Goal: Task Accomplishment & Management: Manage account settings

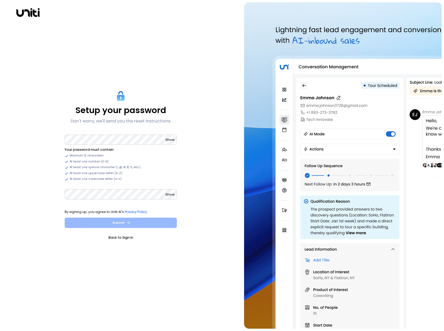
click at [126, 223] on icon "submit" at bounding box center [128, 223] width 5 height 5
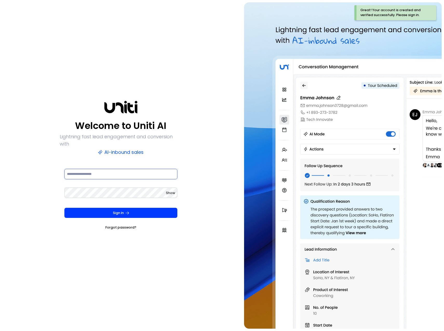
click at [123, 170] on input at bounding box center [120, 174] width 113 height 10
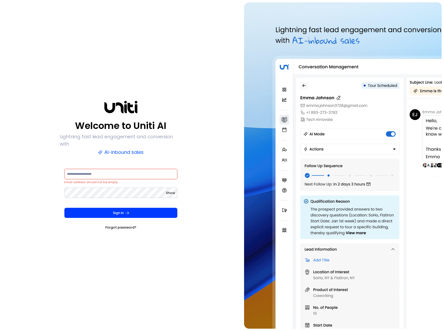
click at [233, 128] on div "Welcome to Uniti AI Lightning fast lead engagement and conversion with AI-inbou…" at bounding box center [120, 165] width 237 height 327
click at [173, 173] on keeper-lock "Open Keeper Popup" at bounding box center [172, 174] width 6 height 6
type input "**********"
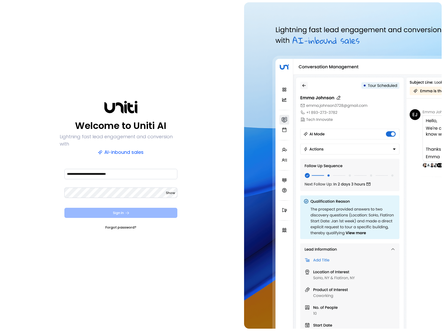
click at [129, 211] on icon "submit" at bounding box center [127, 213] width 5 height 5
click at [173, 172] on keeper-lock "Open Keeper Popup" at bounding box center [172, 174] width 6 height 6
type input "**********"
click at [124, 211] on button "Sign In" at bounding box center [120, 213] width 113 height 10
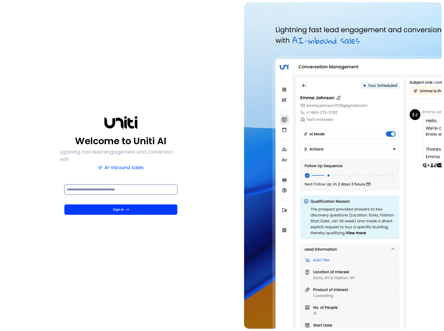
type input "**********"
drag, startPoint x: 131, startPoint y: 187, endPoint x: 58, endPoint y: 186, distance: 72.4
click at [58, 186] on div "**********" at bounding box center [120, 165] width 237 height 327
drag, startPoint x: 131, startPoint y: 186, endPoint x: 29, endPoint y: 181, distance: 102.4
click at [29, 181] on div "**********" at bounding box center [120, 165] width 237 height 327
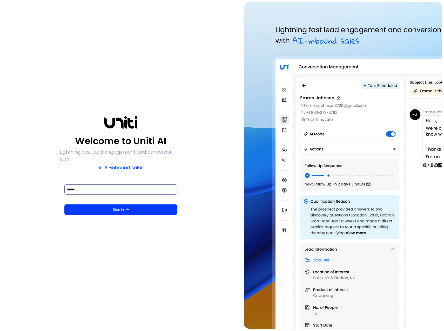
type input "******"
click at [64, 205] on button "Sign In" at bounding box center [120, 210] width 113 height 10
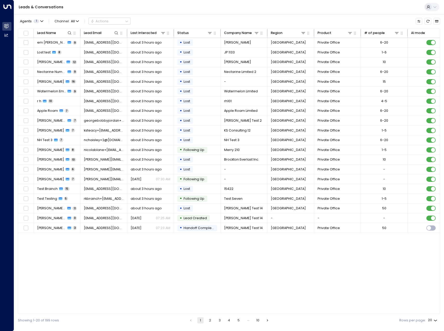
click at [430, 8] on div at bounding box center [428, 7] width 6 height 6
click at [371, 6] on div at bounding box center [222, 165] width 444 height 331
click at [433, 10] on button at bounding box center [431, 7] width 15 height 8
click at [90, 9] on div at bounding box center [222, 165] width 444 height 331
click at [30, 5] on link "Leads & Conversations" at bounding box center [41, 6] width 45 height 5
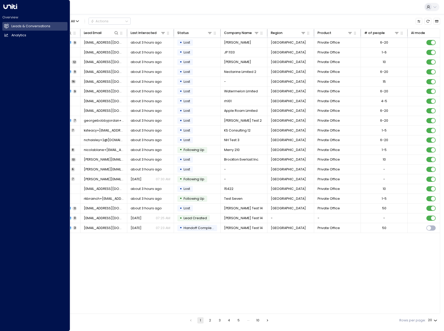
drag, startPoint x: 13, startPoint y: 7, endPoint x: 7, endPoint y: 7, distance: 6.8
click at [7, 7] on icon at bounding box center [10, 6] width 14 height 5
click at [16, 37] on h2 "Analytics" at bounding box center [18, 35] width 15 height 5
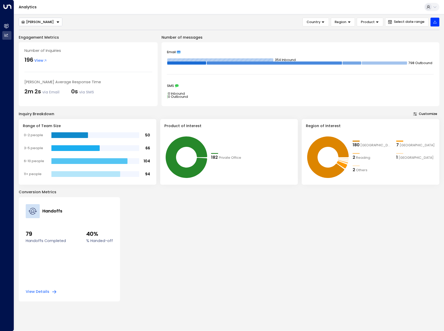
click at [36, 23] on div "Eva Fitzgerald" at bounding box center [37, 22] width 32 height 4
click at [73, 12] on div "Analytics" at bounding box center [229, 7] width 430 height 14
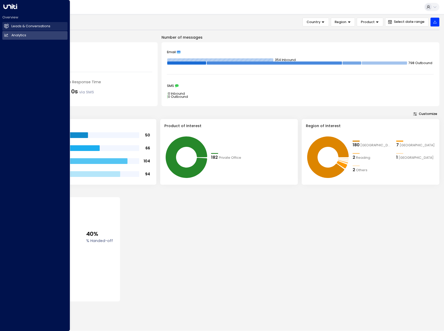
click at [8, 25] on icon at bounding box center [6, 26] width 3 height 4
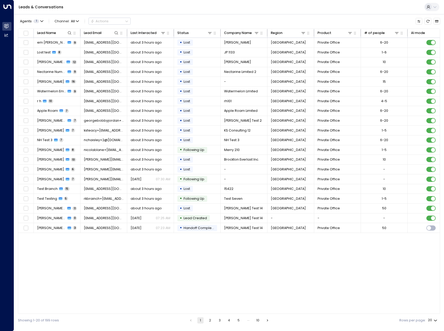
click at [172, 5] on div "Leads & Conversations" at bounding box center [229, 7] width 430 height 14
click at [436, 10] on button at bounding box center [431, 7] width 15 height 8
click at [374, 40] on span "View profile" at bounding box center [371, 42] width 20 height 5
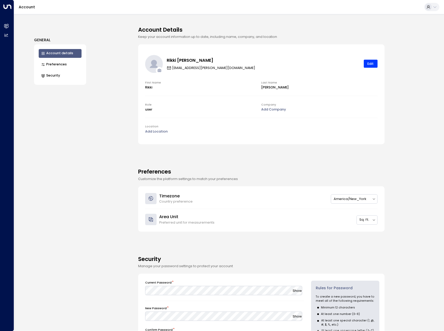
click at [59, 63] on button "Preferences" at bounding box center [60, 64] width 43 height 9
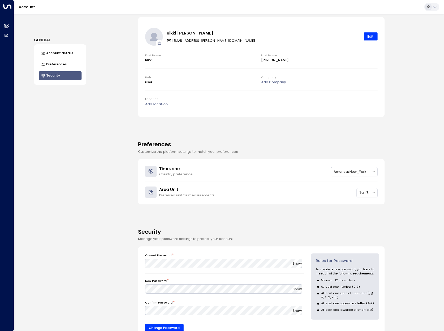
click at [60, 64] on button "Preferences" at bounding box center [60, 64] width 43 height 9
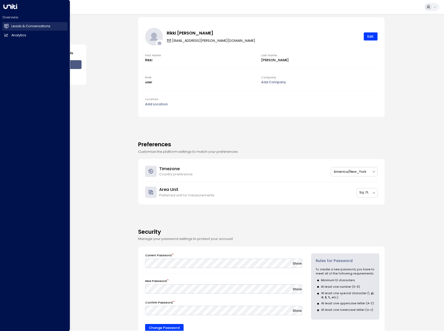
click at [14, 26] on h2 "Leads & Conversations" at bounding box center [30, 26] width 39 height 5
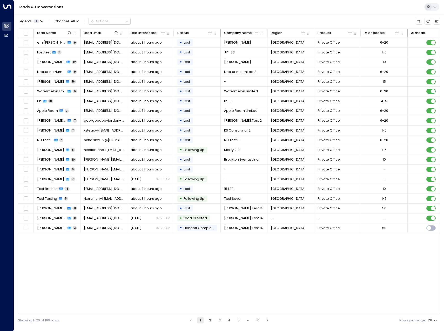
click at [152, 11] on div "Leads & Conversations" at bounding box center [229, 7] width 430 height 14
click at [433, 6] on icon at bounding box center [435, 7] width 4 height 4
click at [299, 8] on div at bounding box center [222, 165] width 444 height 331
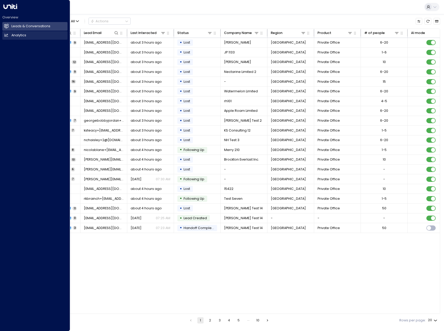
click at [7, 35] on icon at bounding box center [6, 35] width 3 height 3
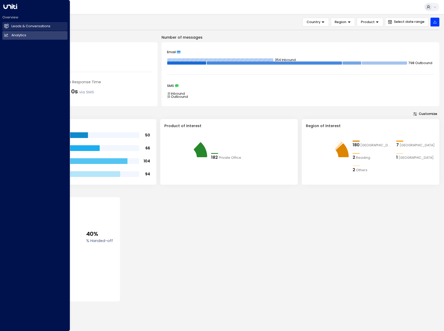
click at [14, 25] on h2 "Leads & Conversations" at bounding box center [30, 26] width 39 height 5
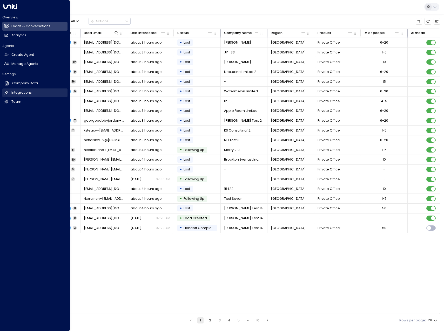
click at [36, 92] on link "Integrations Integrations" at bounding box center [34, 93] width 65 height 9
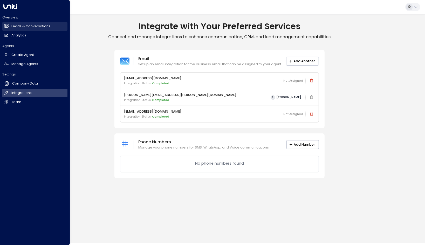
click at [7, 26] on icon at bounding box center [6, 26] width 4 height 4
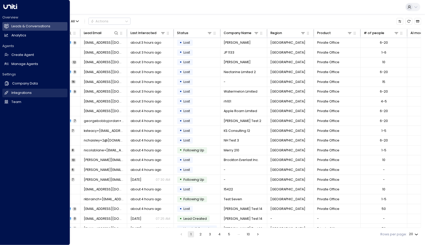
click at [20, 92] on h2 "Integrations" at bounding box center [21, 92] width 20 height 5
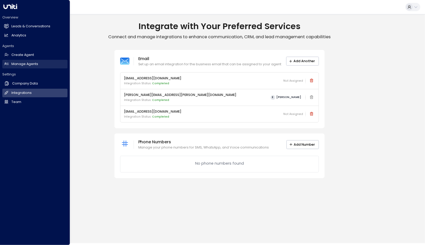
click at [31, 62] on h2 "Manage Agents" at bounding box center [24, 64] width 27 height 5
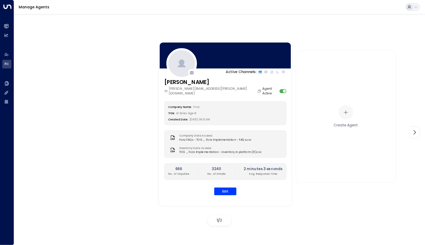
click at [418, 7] on icon at bounding box center [416, 7] width 4 height 4
click at [119, 86] on div at bounding box center [212, 122] width 425 height 245
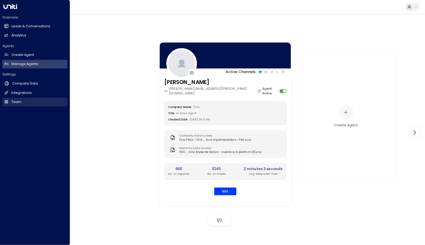
click at [15, 102] on h2 "Team" at bounding box center [16, 101] width 10 height 5
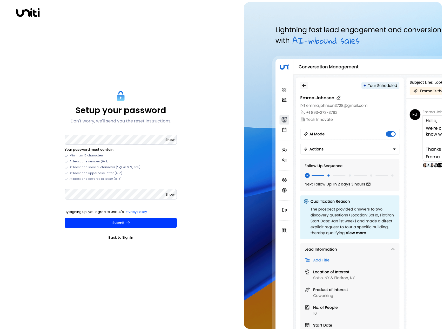
click at [391, 7] on img at bounding box center [343, 165] width 198 height 327
click at [119, 226] on button "Submit" at bounding box center [121, 223] width 112 height 10
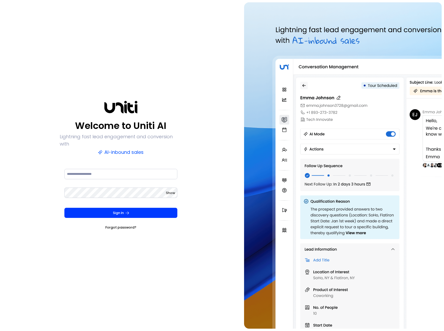
click at [169, 171] on keeper-lock "Open Keeper Popup" at bounding box center [172, 174] width 6 height 6
click at [173, 172] on keeper-lock "Open Keeper Popup" at bounding box center [172, 174] width 6 height 6
click at [219, 192] on div "Welcome to Uniti AI Lightning fast lead engagement and conversion with AI-inbou…" at bounding box center [120, 165] width 237 height 327
click at [215, 193] on div "Welcome to Uniti AI Lightning fast lead engagement and conversion with AI-inbou…" at bounding box center [120, 165] width 237 height 327
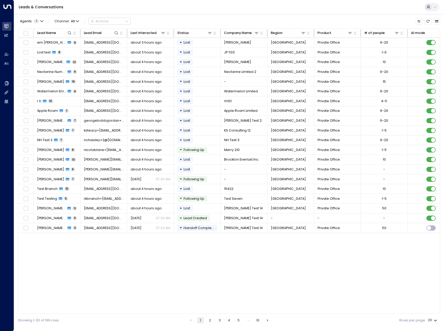
click at [438, 6] on button at bounding box center [431, 7] width 15 height 8
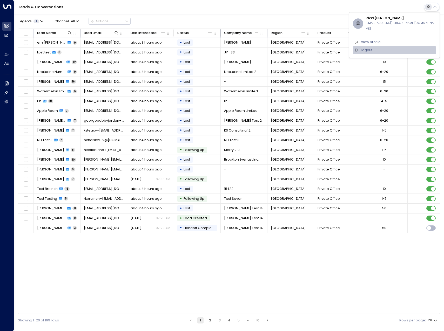
click at [369, 48] on span "Logout" at bounding box center [366, 50] width 11 height 5
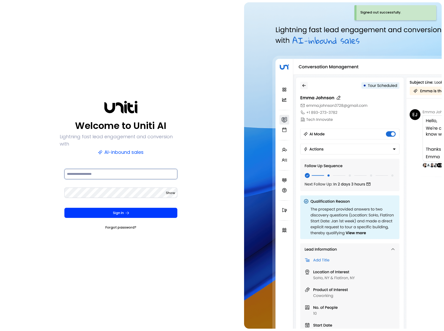
click at [103, 169] on input at bounding box center [120, 174] width 113 height 10
click at [174, 173] on keeper-lock "Open Keeper Popup" at bounding box center [172, 174] width 6 height 6
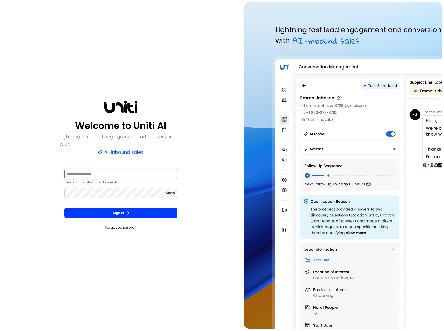
click at [208, 168] on div "Welcome to Uniti AI Lightning fast lead engagement and conversion with AI-inbou…" at bounding box center [120, 165] width 237 height 327
click at [72, 170] on input at bounding box center [120, 174] width 113 height 10
paste input "**********"
type input "**********"
click at [202, 110] on div "**********" at bounding box center [120, 165] width 237 height 327
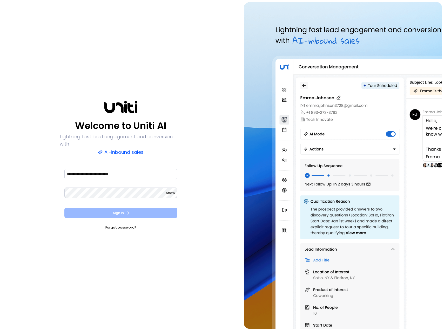
click at [72, 208] on button "Sign In" at bounding box center [120, 213] width 113 height 10
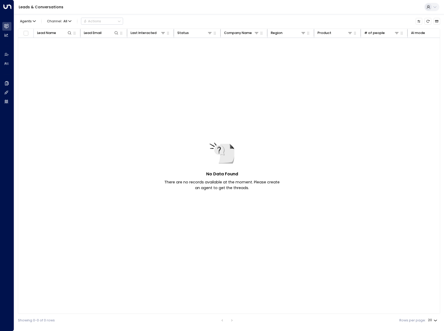
click at [432, 7] on button at bounding box center [431, 7] width 15 height 8
click at [306, 11] on div at bounding box center [222, 165] width 444 height 331
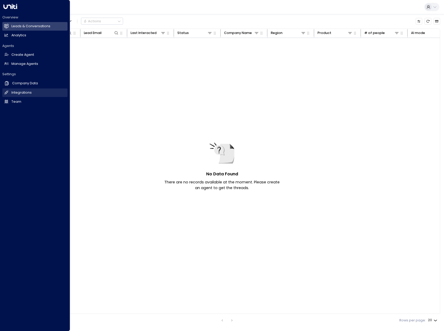
click at [31, 92] on link "Integrations Integrations" at bounding box center [34, 93] width 65 height 9
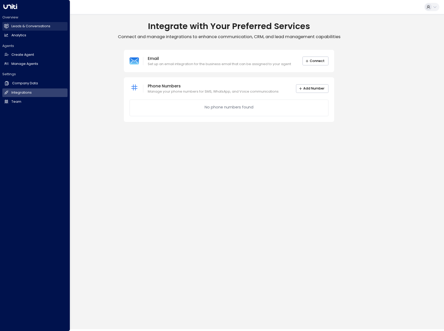
click at [9, 29] on link "Leads & Conversations Leads & Conversations" at bounding box center [34, 26] width 65 height 9
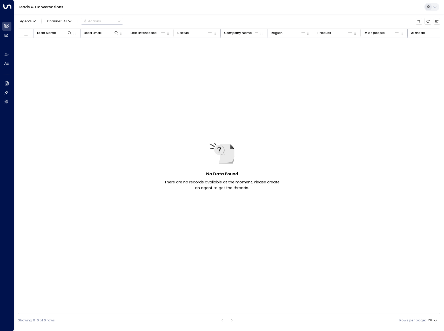
click at [435, 6] on icon at bounding box center [435, 7] width 4 height 4
click at [380, 10] on div at bounding box center [222, 165] width 444 height 331
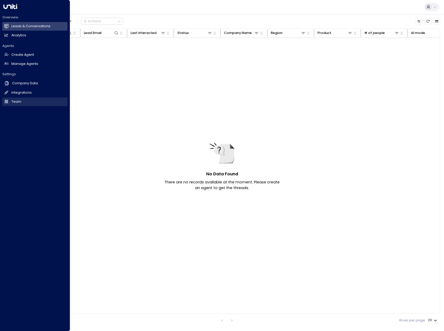
click at [14, 104] on h2 "Team" at bounding box center [16, 101] width 10 height 5
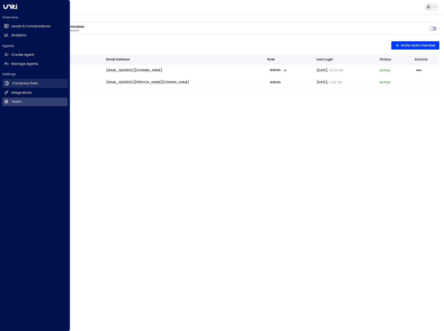
click at [17, 86] on h2 "Company Data" at bounding box center [25, 83] width 26 height 5
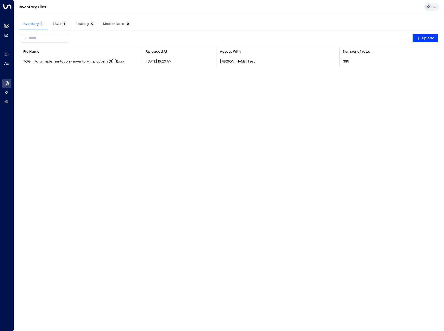
drag, startPoint x: 295, startPoint y: 8, endPoint x: 330, endPoint y: 0, distance: 36.2
click at [333, 1] on div "Inventory Files" at bounding box center [229, 7] width 430 height 14
click at [55, 22] on span "FAQs 1" at bounding box center [59, 24] width 13 height 4
click at [36, 24] on span "Inventory 1" at bounding box center [33, 24] width 21 height 4
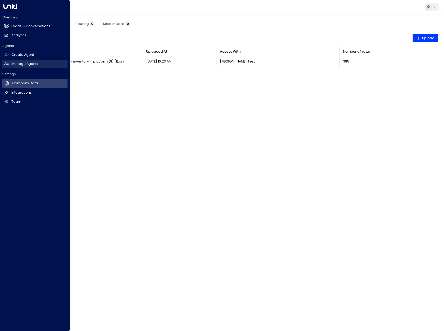
click at [14, 62] on h2 "Manage Agents" at bounding box center [24, 64] width 27 height 5
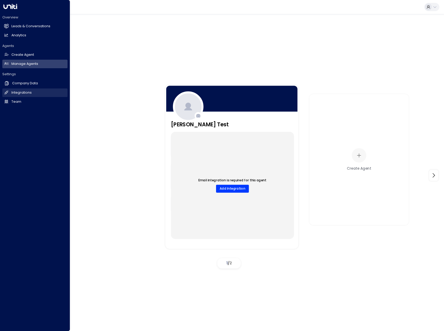
click at [27, 90] on link "Integrations Integrations" at bounding box center [34, 93] width 65 height 9
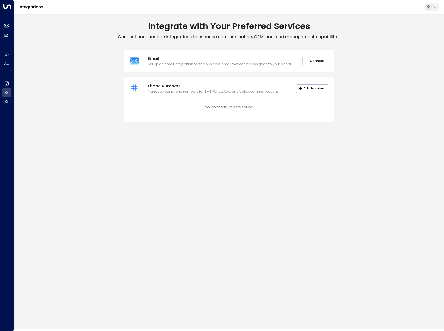
click at [317, 59] on button "Connect" at bounding box center [315, 61] width 26 height 9
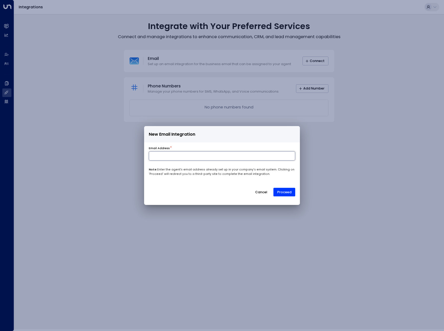
click at [181, 155] on input at bounding box center [222, 155] width 146 height 9
paste input "**********"
type input "**********"
click at [289, 192] on button "Proceed" at bounding box center [284, 192] width 22 height 9
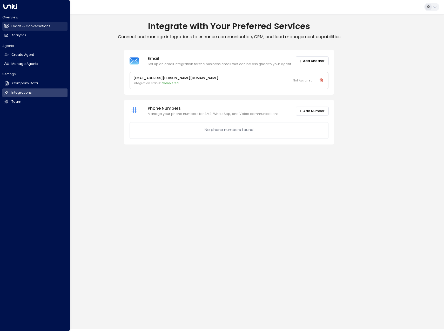
click at [11, 25] on link "Leads & Conversations Leads & Conversations" at bounding box center [34, 26] width 65 height 9
